Goal: Communication & Community: Answer question/provide support

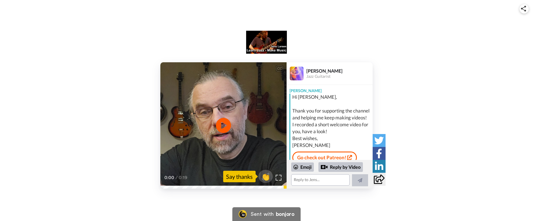
click at [225, 126] on icon "Play/Pause" at bounding box center [223, 125] width 15 height 27
click at [302, 179] on textarea at bounding box center [320, 179] width 59 height 11
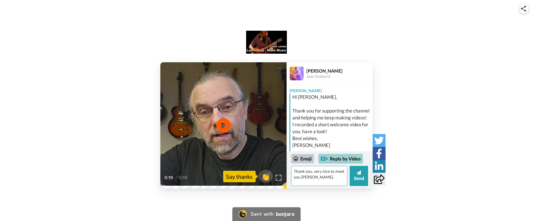
type textarea "Thank you, very nice to meet you [PERSON_NAME]."
click at [340, 159] on div "Reply by Video" at bounding box center [341, 159] width 44 height 10
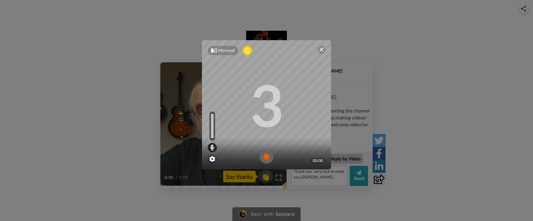
click at [264, 158] on img at bounding box center [267, 157] width 14 height 14
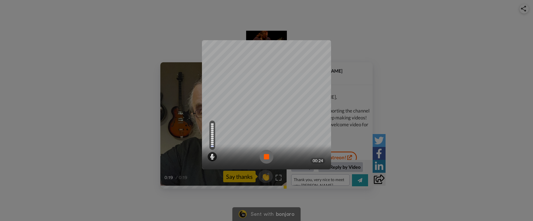
click at [263, 157] on img at bounding box center [267, 157] width 14 height 14
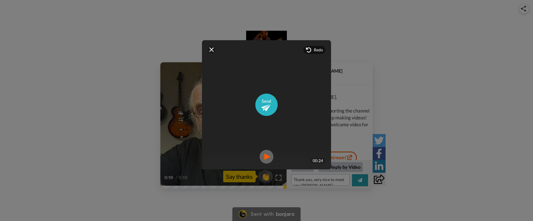
click at [264, 156] on img at bounding box center [267, 157] width 14 height 14
click at [319, 49] on img at bounding box center [321, 49] width 5 height 5
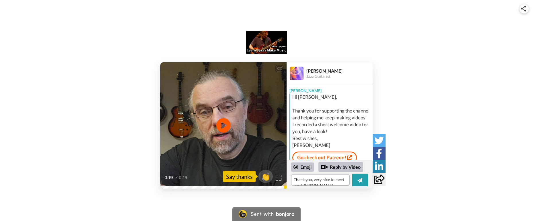
scroll to position [37, 0]
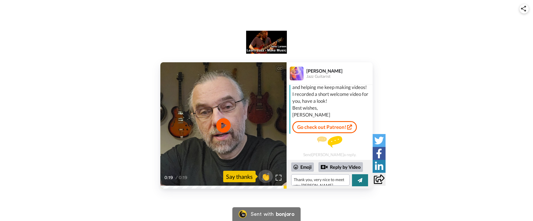
click at [360, 179] on icon at bounding box center [360, 180] width 5 height 5
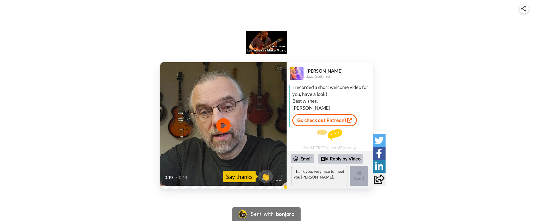
scroll to position [63, 0]
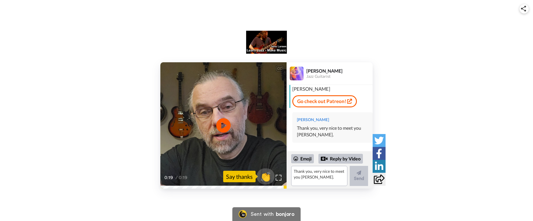
click at [266, 175] on span "👏" at bounding box center [266, 176] width 18 height 11
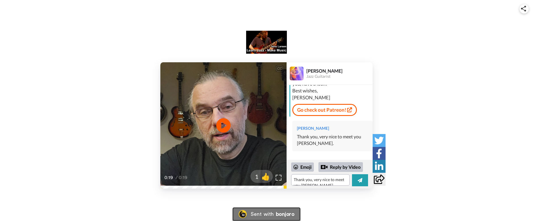
click at [251, 214] on div "Sent with" at bounding box center [262, 214] width 23 height 5
click at [268, 48] on img at bounding box center [266, 42] width 41 height 23
click at [336, 168] on div "Reply by Video" at bounding box center [341, 167] width 44 height 10
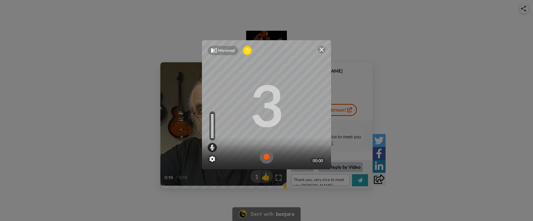
click at [264, 157] on img at bounding box center [267, 157] width 14 height 14
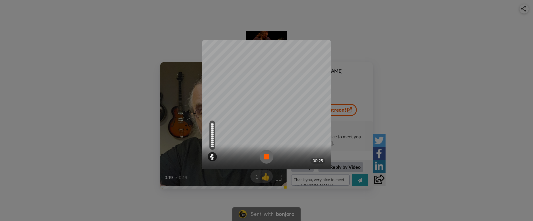
click at [263, 157] on img at bounding box center [267, 157] width 14 height 14
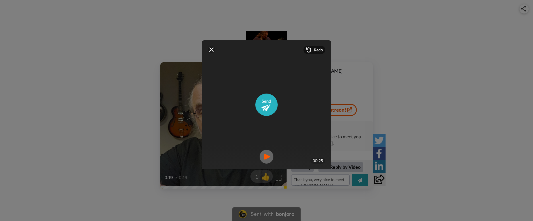
click at [264, 157] on img at bounding box center [267, 157] width 14 height 14
click at [319, 50] on img at bounding box center [321, 49] width 5 height 5
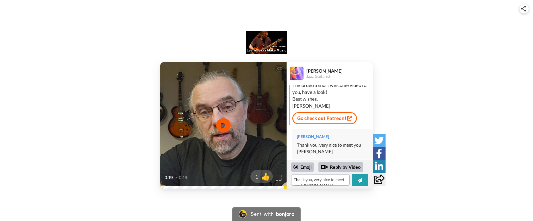
scroll to position [38, 0]
